Goal: Feedback & Contribution: Leave review/rating

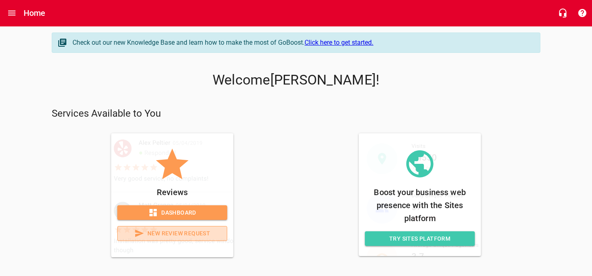
click at [175, 232] on span "New Review Request" at bounding box center [172, 234] width 96 height 10
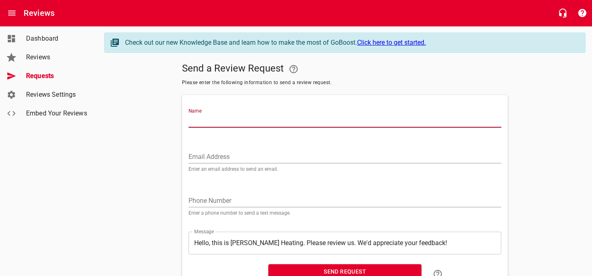
click at [210, 123] on input "Name" at bounding box center [344, 121] width 312 height 13
type input "[PERSON_NAME] Family Trust"
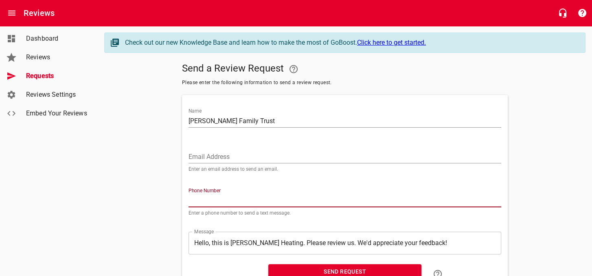
paste input "3304280849"
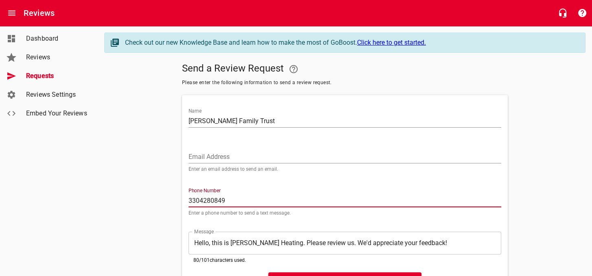
type input "3304280849"
click at [250, 122] on input "[PERSON_NAME] Family Trust" at bounding box center [344, 121] width 312 height 13
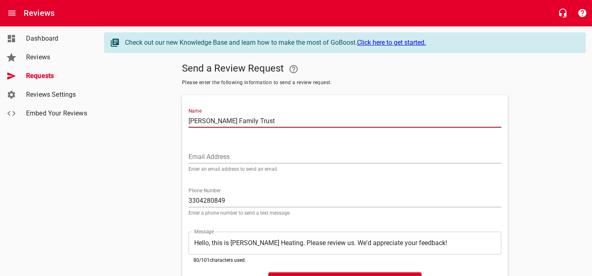
click at [250, 122] on input "[PERSON_NAME] Family Trust" at bounding box center [344, 121] width 312 height 13
click at [510, 129] on div "Send a Review Request Please enter the following information to send a review r…" at bounding box center [344, 178] width 481 height 239
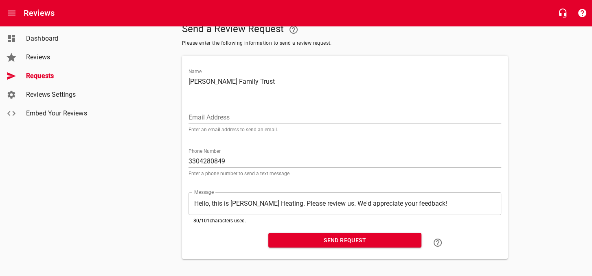
scroll to position [46, 0]
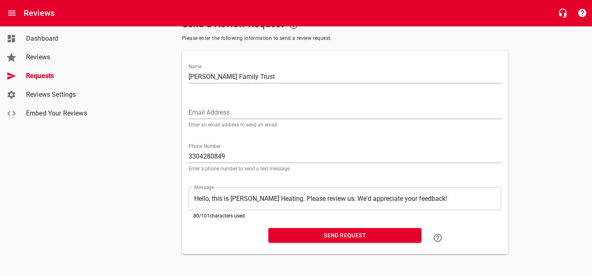
click at [332, 231] on span "Send Request" at bounding box center [345, 236] width 140 height 10
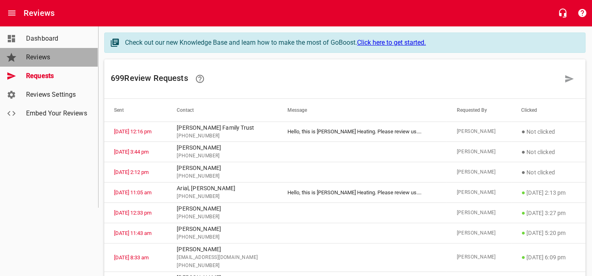
click at [39, 54] on span "Reviews" at bounding box center [57, 57] width 62 height 10
